Goal: Task Accomplishment & Management: Manage account settings

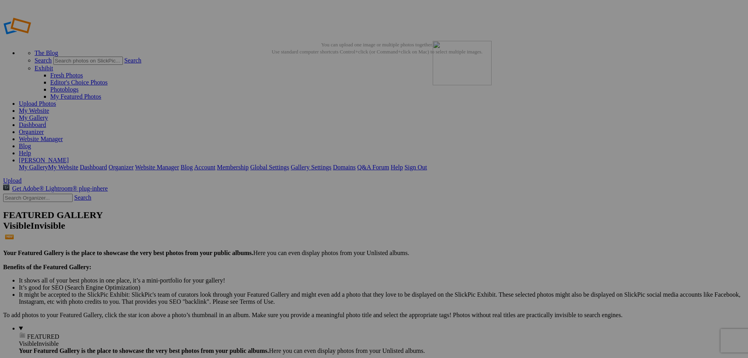
drag, startPoint x: 220, startPoint y: 118, endPoint x: 546, endPoint y: 97, distance: 326.2
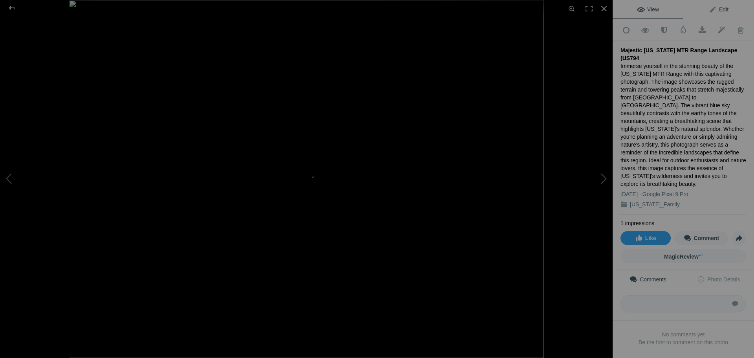
click at [722, 9] on span "Edit" at bounding box center [719, 9] width 20 height 6
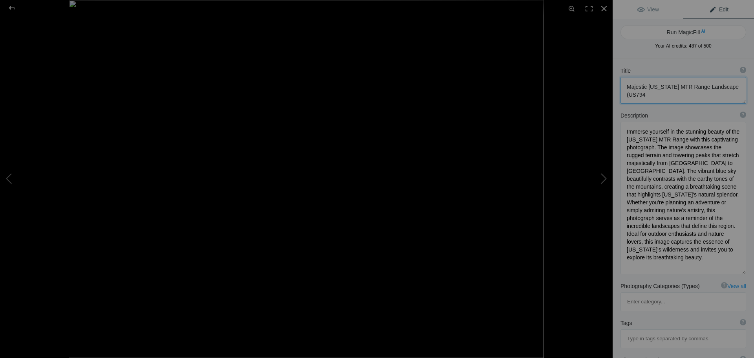
click at [653, 94] on textarea at bounding box center [684, 90] width 126 height 27
type textarea "Majestic [US_STATE] MTR Range Landscape (US7945)"
click at [9, 8] on div at bounding box center [12, 8] width 28 height 16
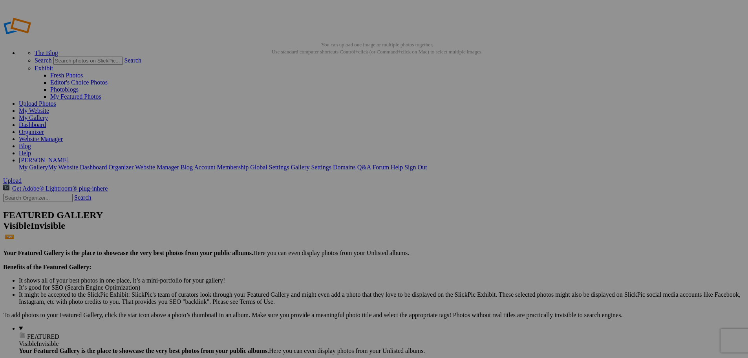
click at [296, 167] on link at bounding box center [296, 167] width 0 height 0
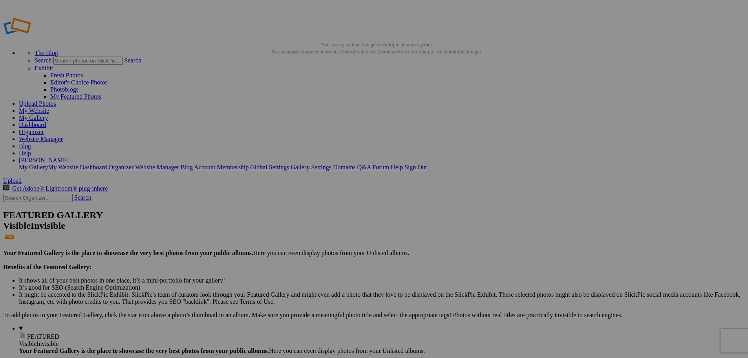
click at [322, 232] on link "Yes" at bounding box center [317, 230] width 9 height 7
click at [44, 128] on link "Organizer" at bounding box center [31, 131] width 25 height 7
